Goal: Task Accomplishment & Management: Manage account settings

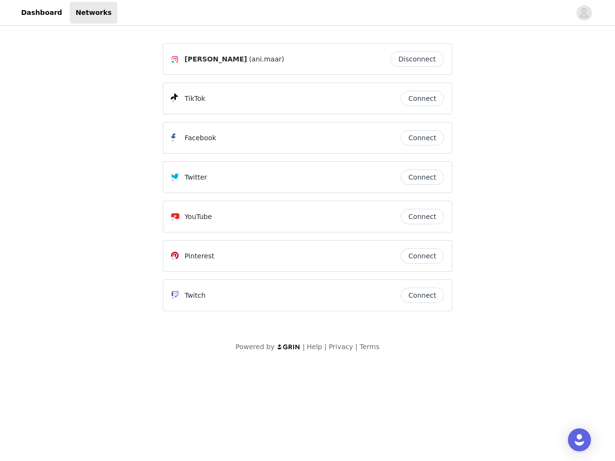
click at [308, 182] on div "Twitter" at bounding box center [286, 178] width 230 height 12
click at [308, 13] on div at bounding box center [344, 13] width 454 height 22
click at [584, 13] on icon "avatar" at bounding box center [584, 12] width 9 height 15
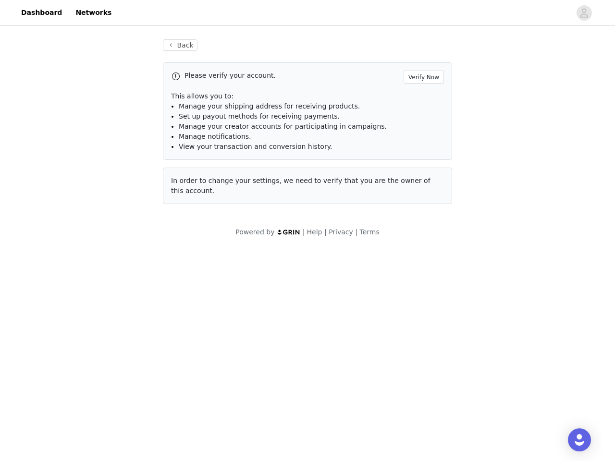
click at [420, 59] on div "Back Please verify your account. Verify Now This allows you to: Manage your shi…" at bounding box center [307, 122] width 312 height 188
click at [422, 99] on p "This allows you to:" at bounding box center [307, 96] width 273 height 10
click at [422, 138] on li "Manage notifications." at bounding box center [311, 137] width 265 height 10
click at [422, 177] on span "In order to change your settings, we need to verify that you are the owner of t…" at bounding box center [301, 186] width 260 height 18
click at [422, 217] on div "Back Please verify your account. Verify Now This allows you to: Manage your shi…" at bounding box center [307, 127] width 312 height 199
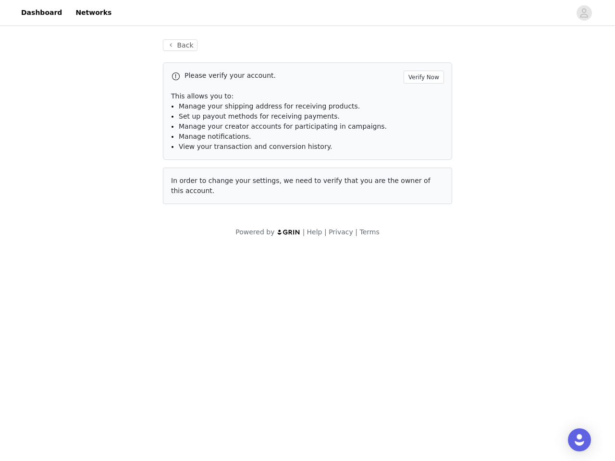
click at [422, 256] on body "Dashboard Networks Back Please verify your account. Verify Now This allows you …" at bounding box center [307, 230] width 615 height 461
click at [422, 296] on body "Dashboard Networks Back Please verify your account. Verify Now This allows you …" at bounding box center [307, 230] width 615 height 461
